Goal: Information Seeking & Learning: Learn about a topic

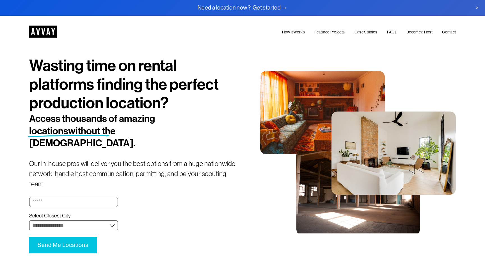
click at [394, 33] on link "FAQs" at bounding box center [392, 32] width 10 height 7
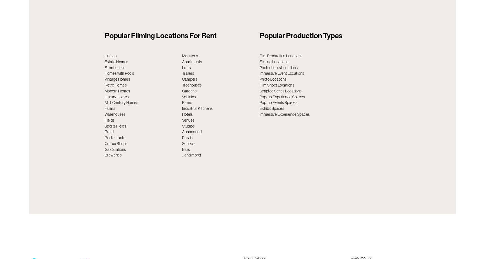
scroll to position [2223, 0]
click at [283, 61] on p "Film Production Locations Filming Locations Photoshoots Locations Immersive Eve…" at bounding box center [320, 85] width 121 height 64
click at [285, 63] on p "Film Production Locations Filming Locations Photoshoots Locations Immersive Eve…" at bounding box center [320, 85] width 121 height 64
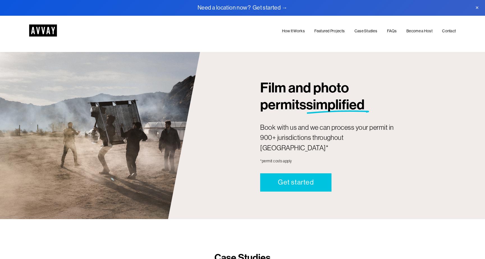
scroll to position [429, 0]
